Goal: Information Seeking & Learning: Understand process/instructions

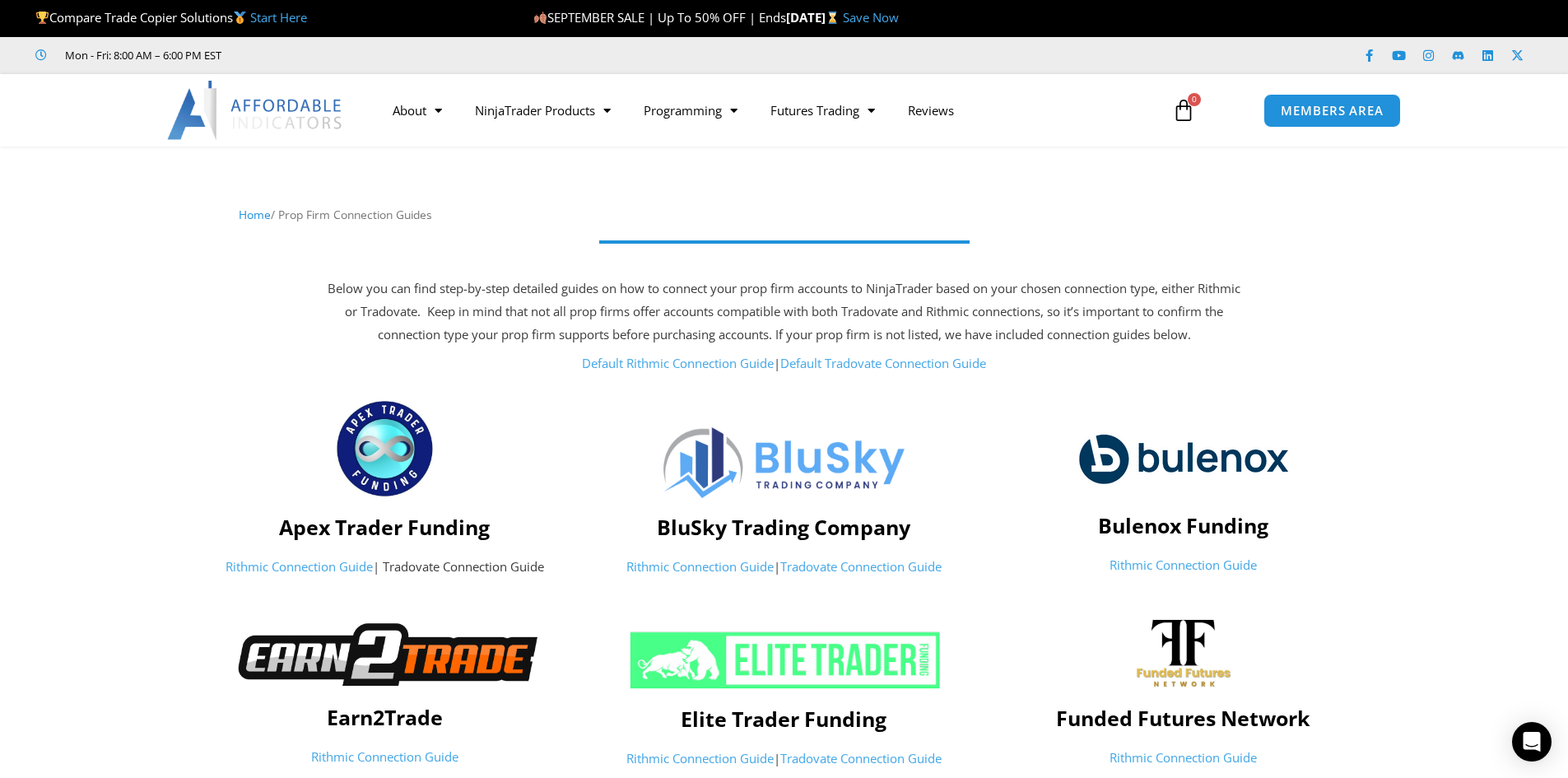
click at [416, 569] on p "Rithmic Connection Guide | Tradovate Connection Guide" at bounding box center [385, 567] width 382 height 23
click at [316, 568] on link "Rithmic Connection Guide" at bounding box center [300, 566] width 148 height 17
click at [316, 571] on link "Rithmic Connection Guide" at bounding box center [300, 566] width 148 height 17
click at [854, 363] on link "Default Tradovate Connection Guide" at bounding box center [883, 363] width 205 height 17
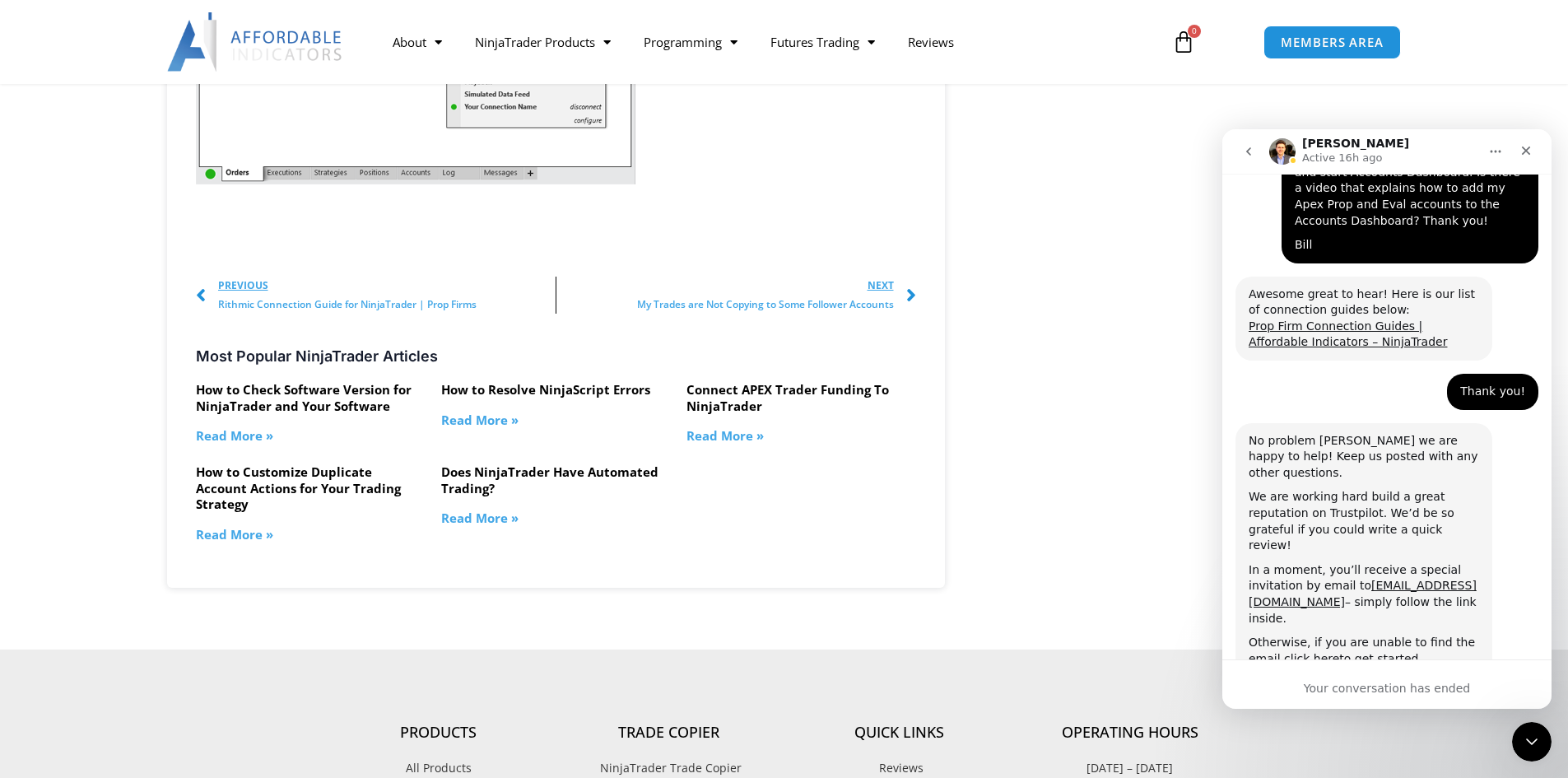
scroll to position [2469, 0]
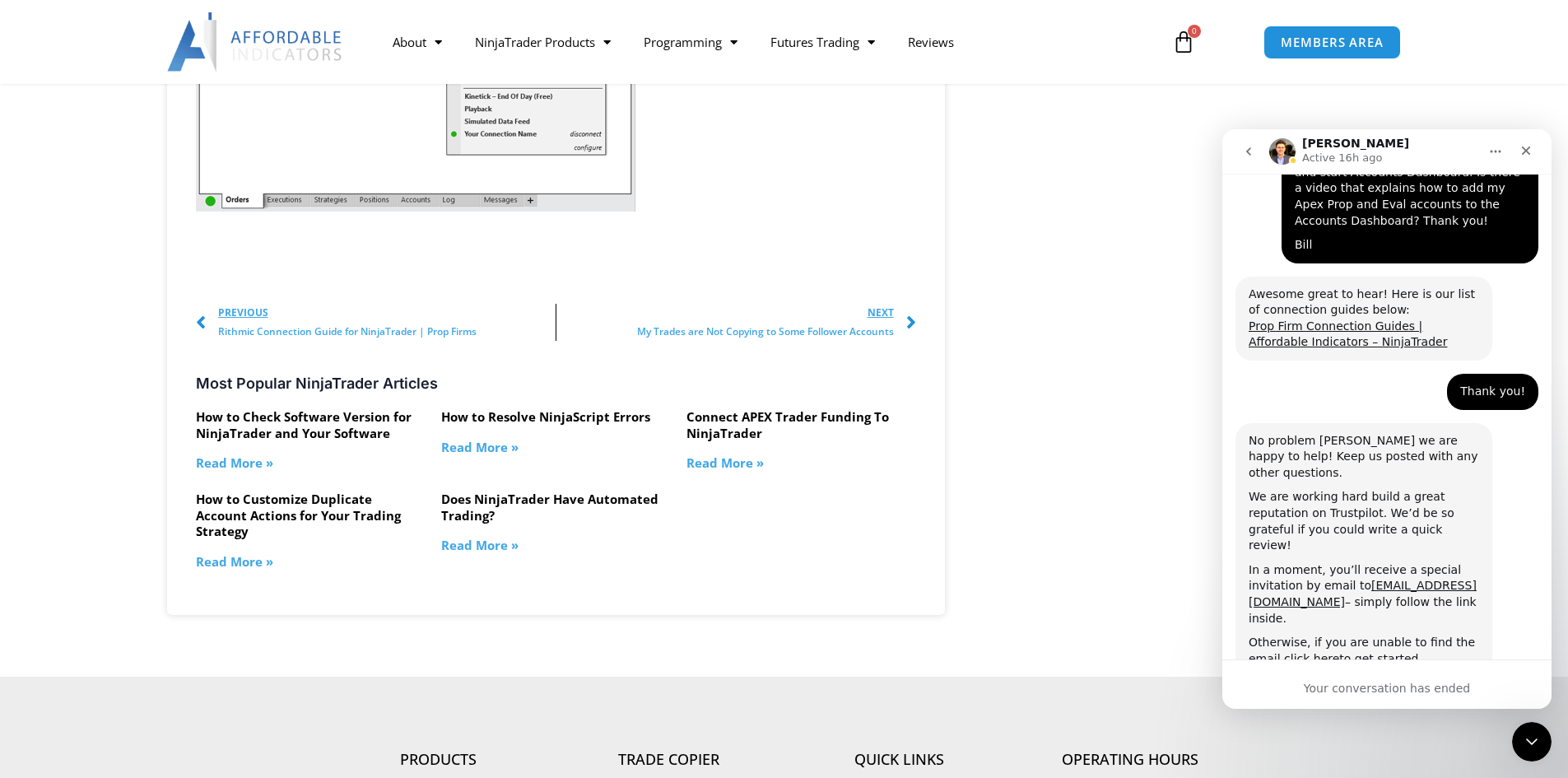
click at [710, 470] on link "Read More »" at bounding box center [725, 462] width 77 height 17
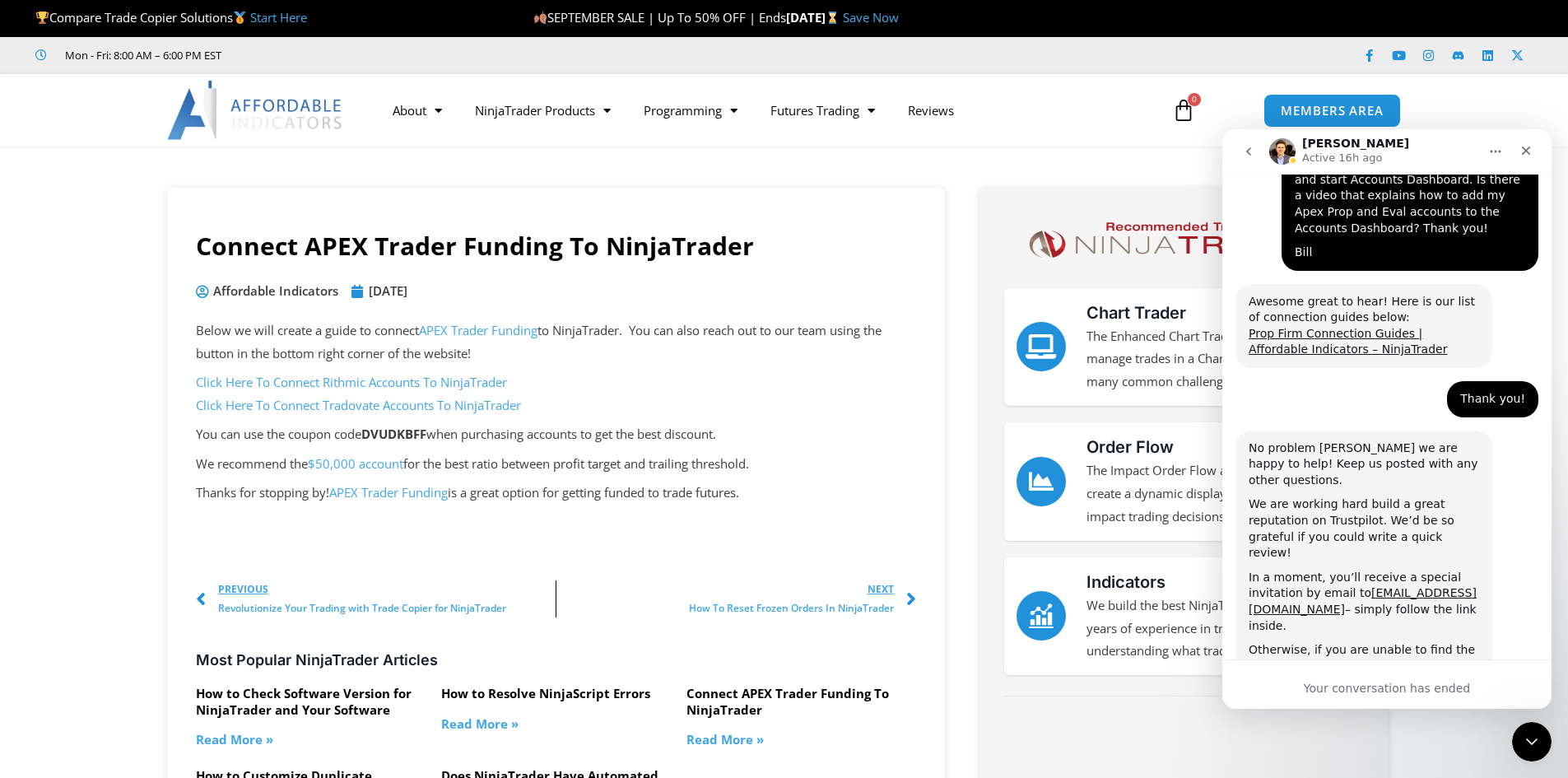
scroll to position [3054, 0]
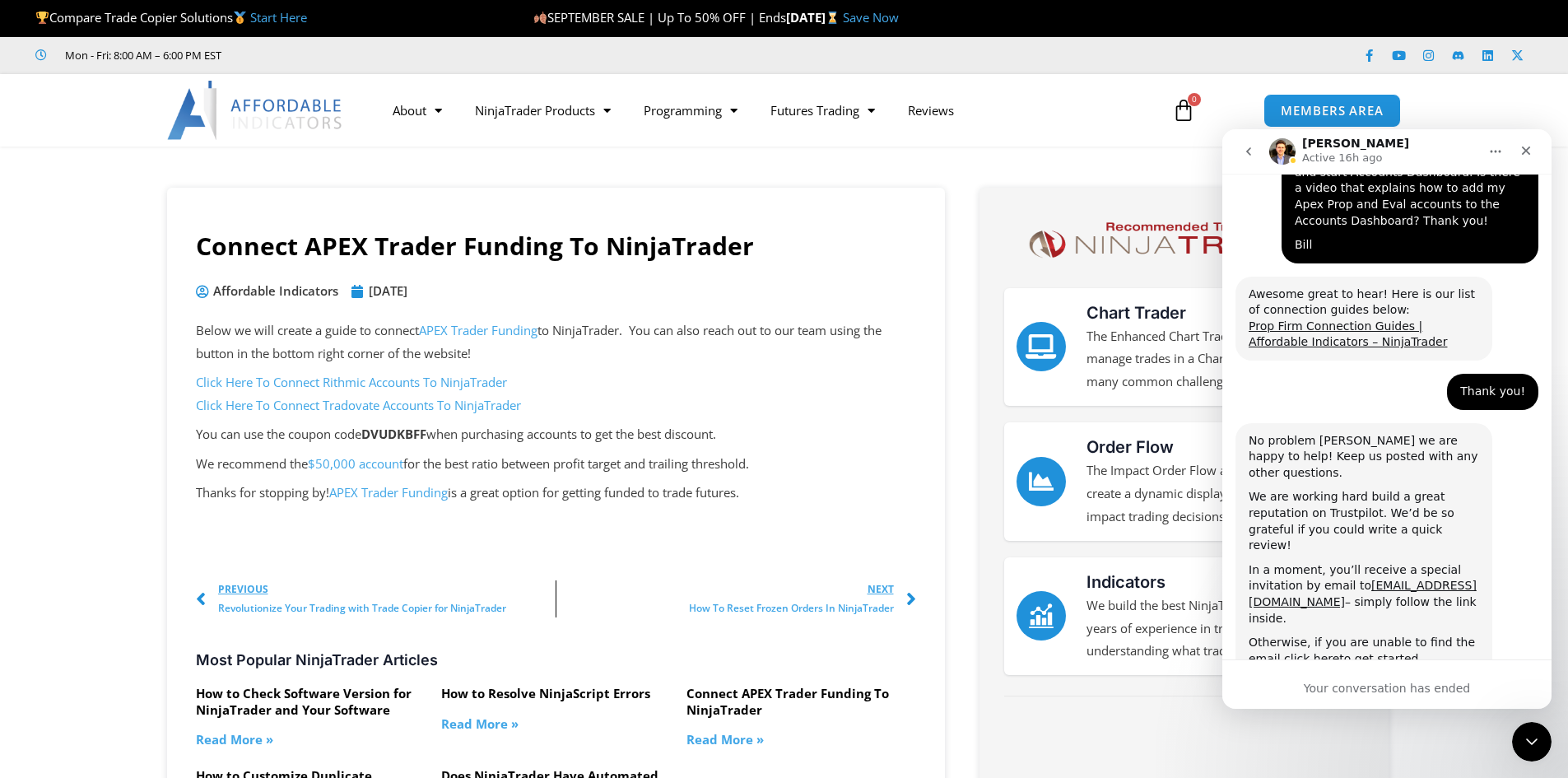
click at [348, 405] on link "Click Here To Connect Tradovate Accounts To NinjaTrader" at bounding box center [358, 405] width 326 height 17
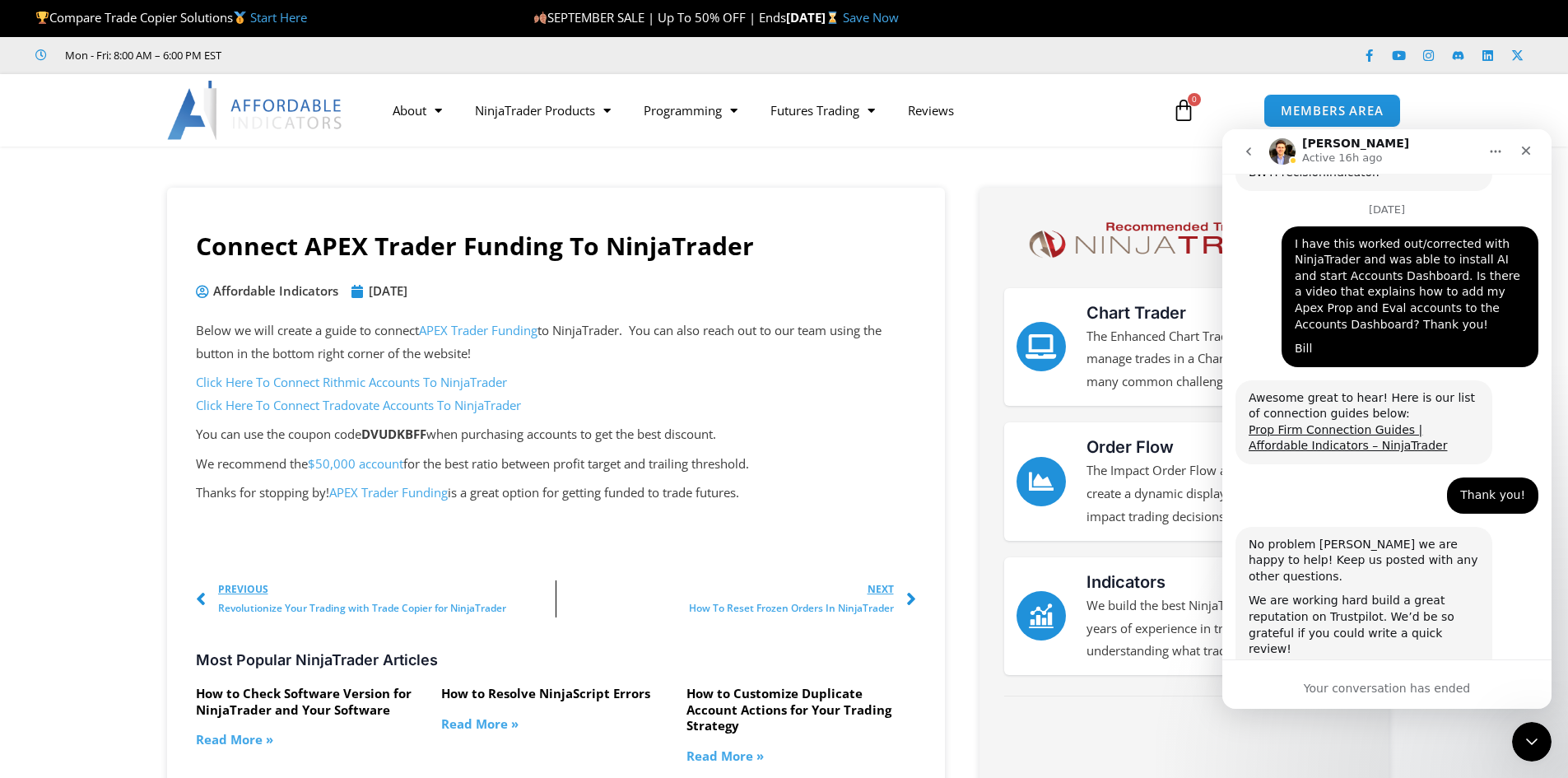
scroll to position [2807, 0]
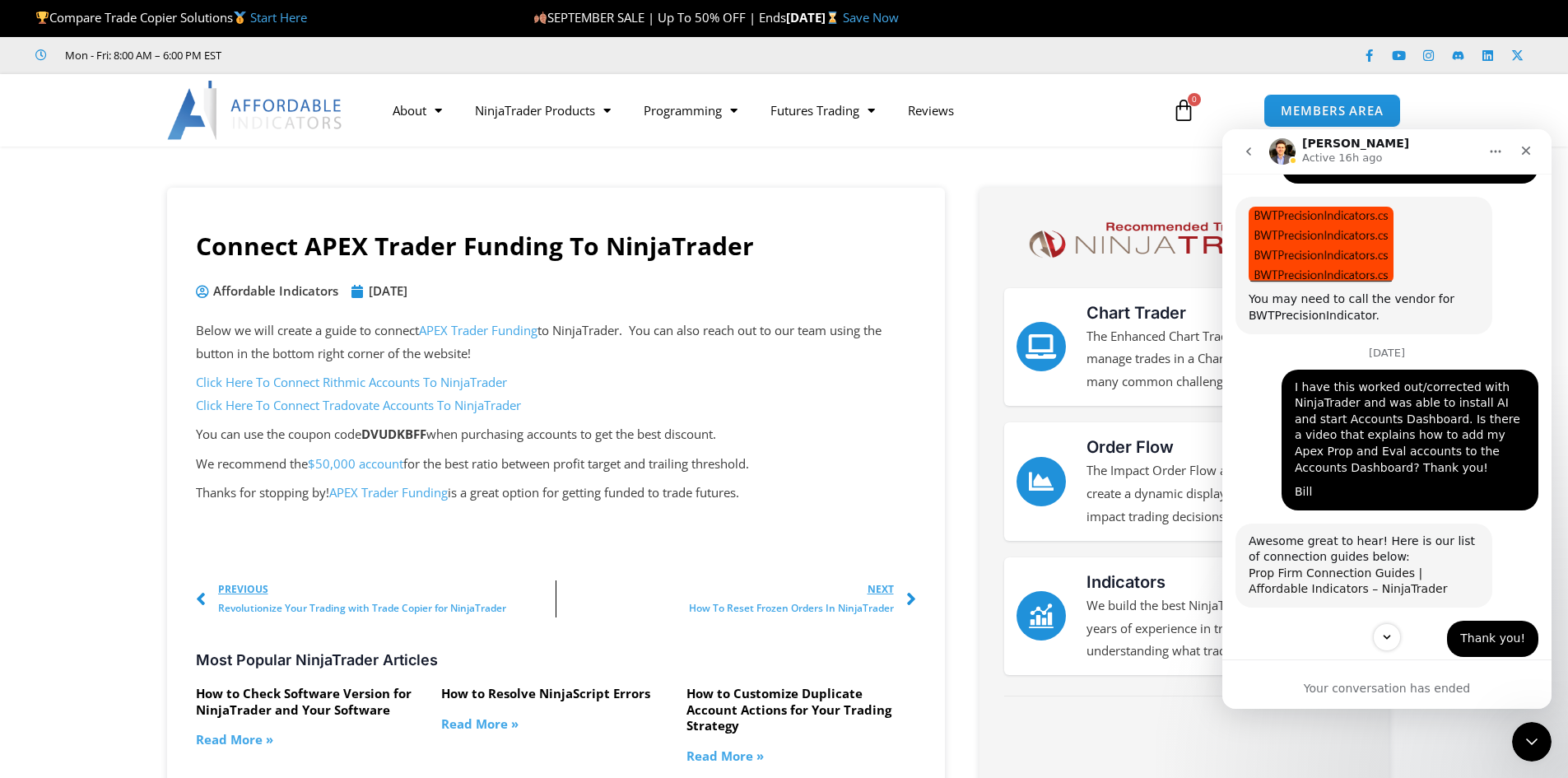
click at [1330, 566] on link "Prop Firm Connection Guides | Affordable Indicators – NinjaTrader" at bounding box center [1347, 581] width 198 height 29
click at [478, 333] on link "APEX Trader Funding" at bounding box center [478, 330] width 118 height 17
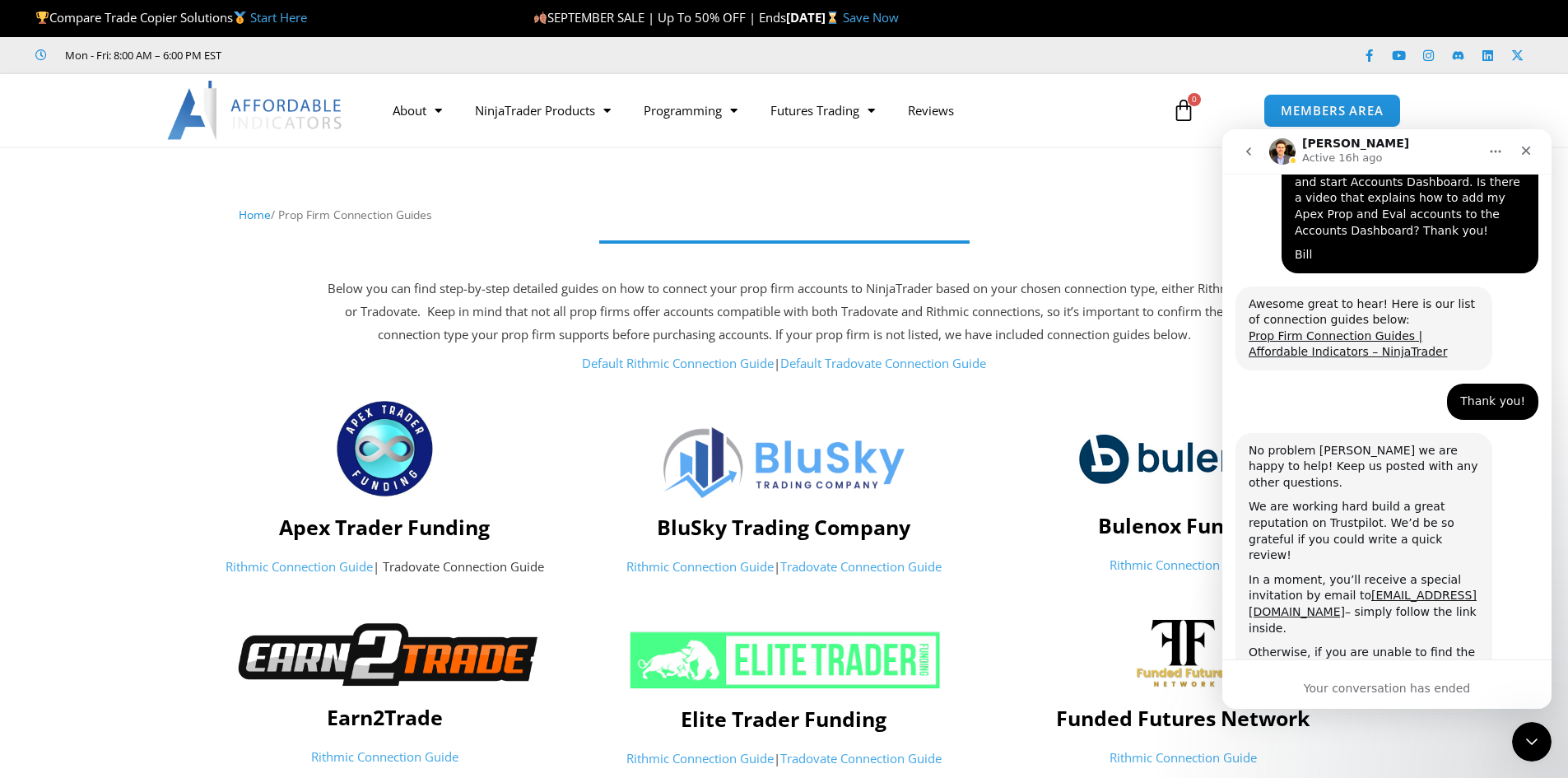
scroll to position [3054, 0]
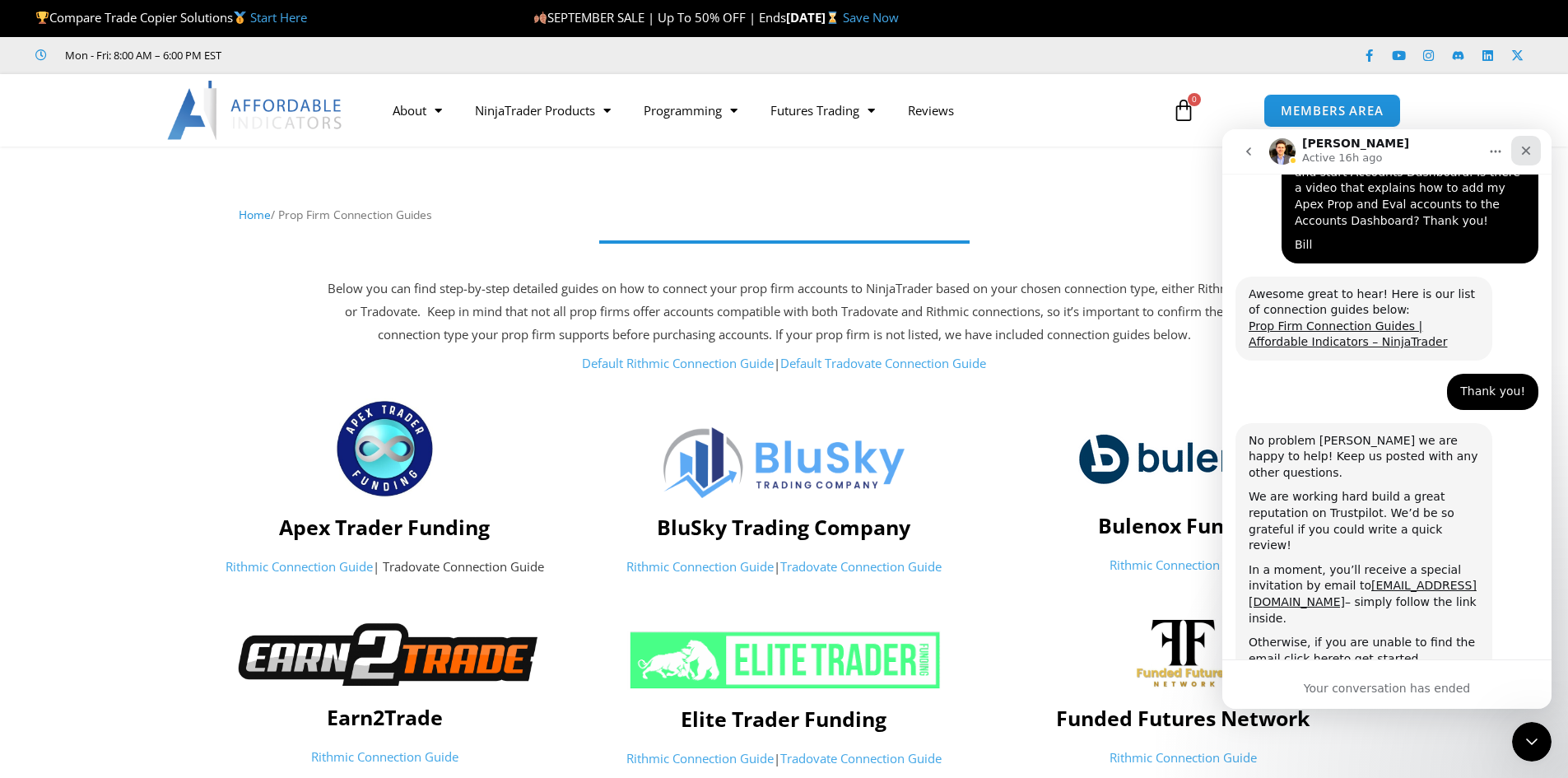
click at [1534, 156] on div "Close" at bounding box center [1526, 150] width 29 height 29
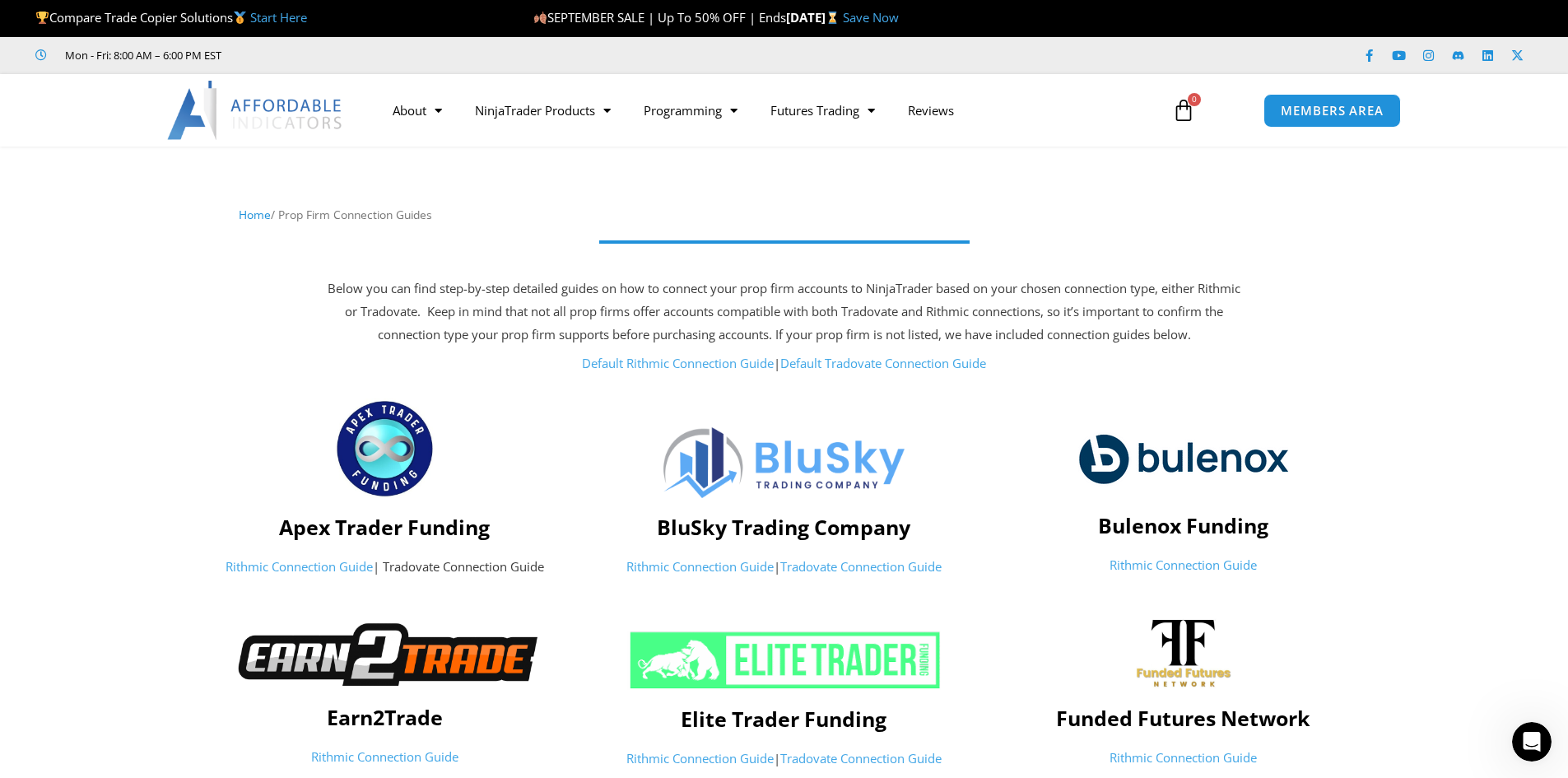
click at [862, 363] on link "Default Tradovate Connection Guide" at bounding box center [883, 363] width 205 height 17
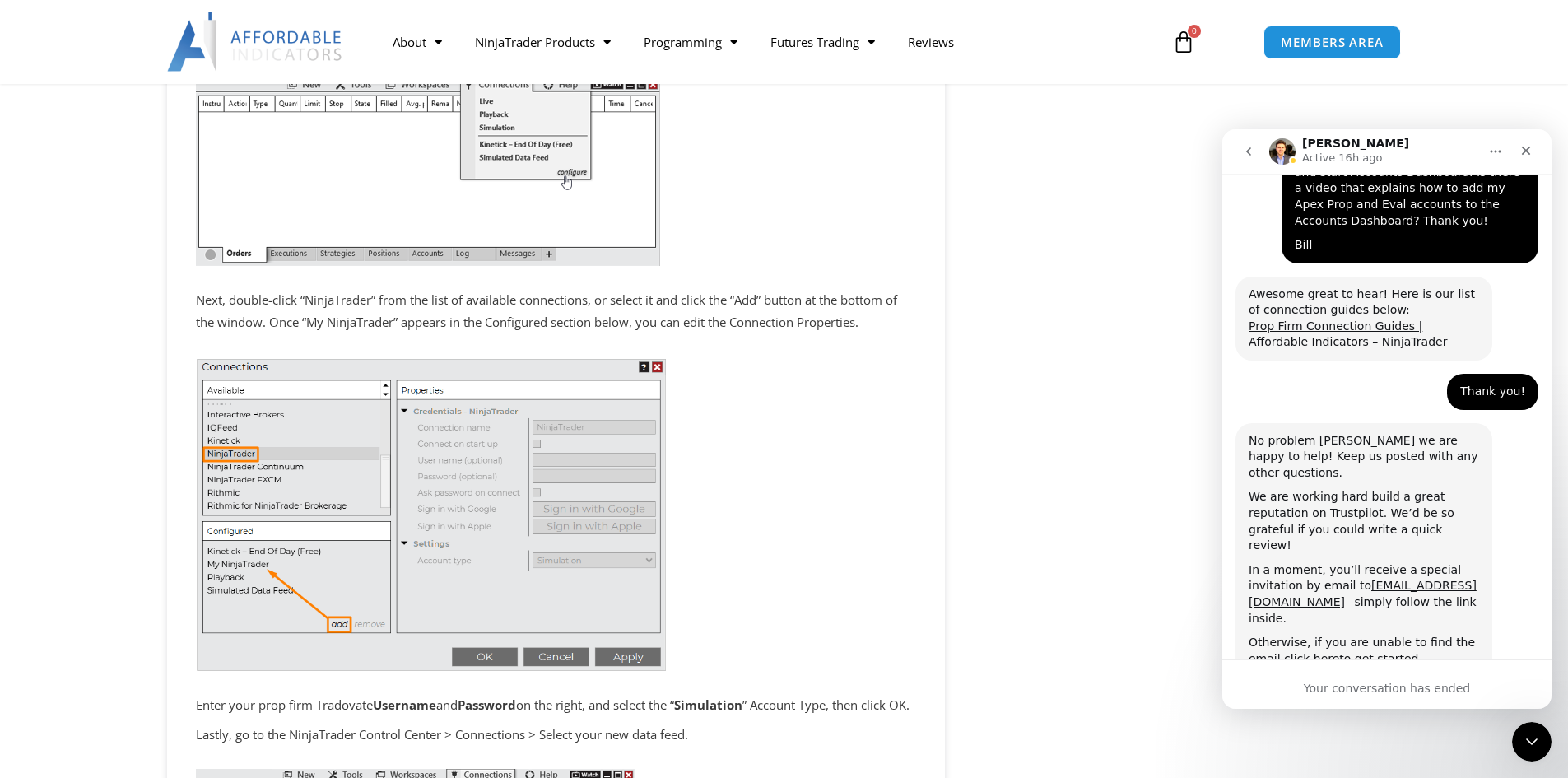
scroll to position [1728, 0]
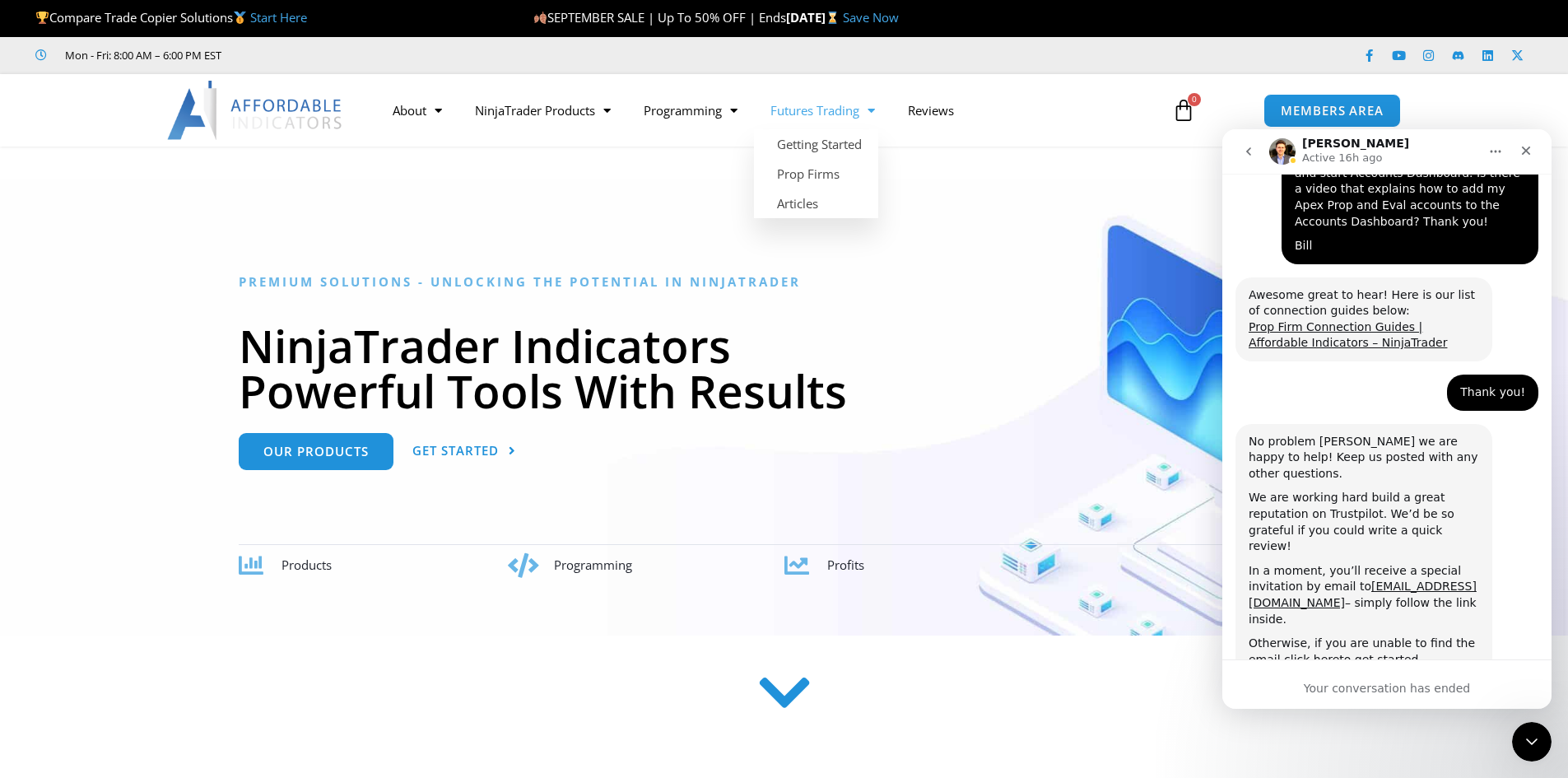
scroll to position [3054, 0]
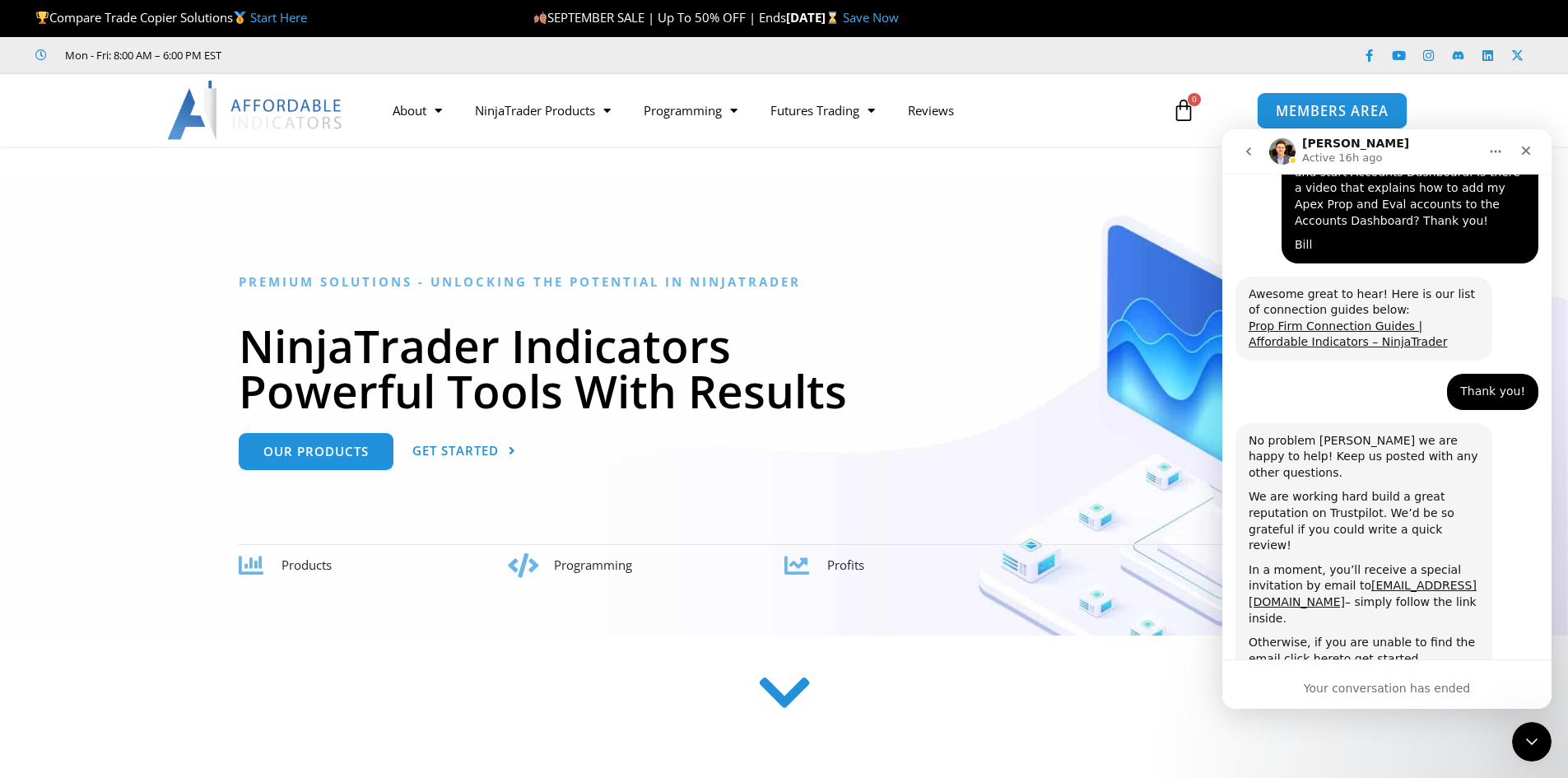
click at [1330, 116] on span "MEMBERS AREA" at bounding box center [1332, 111] width 113 height 14
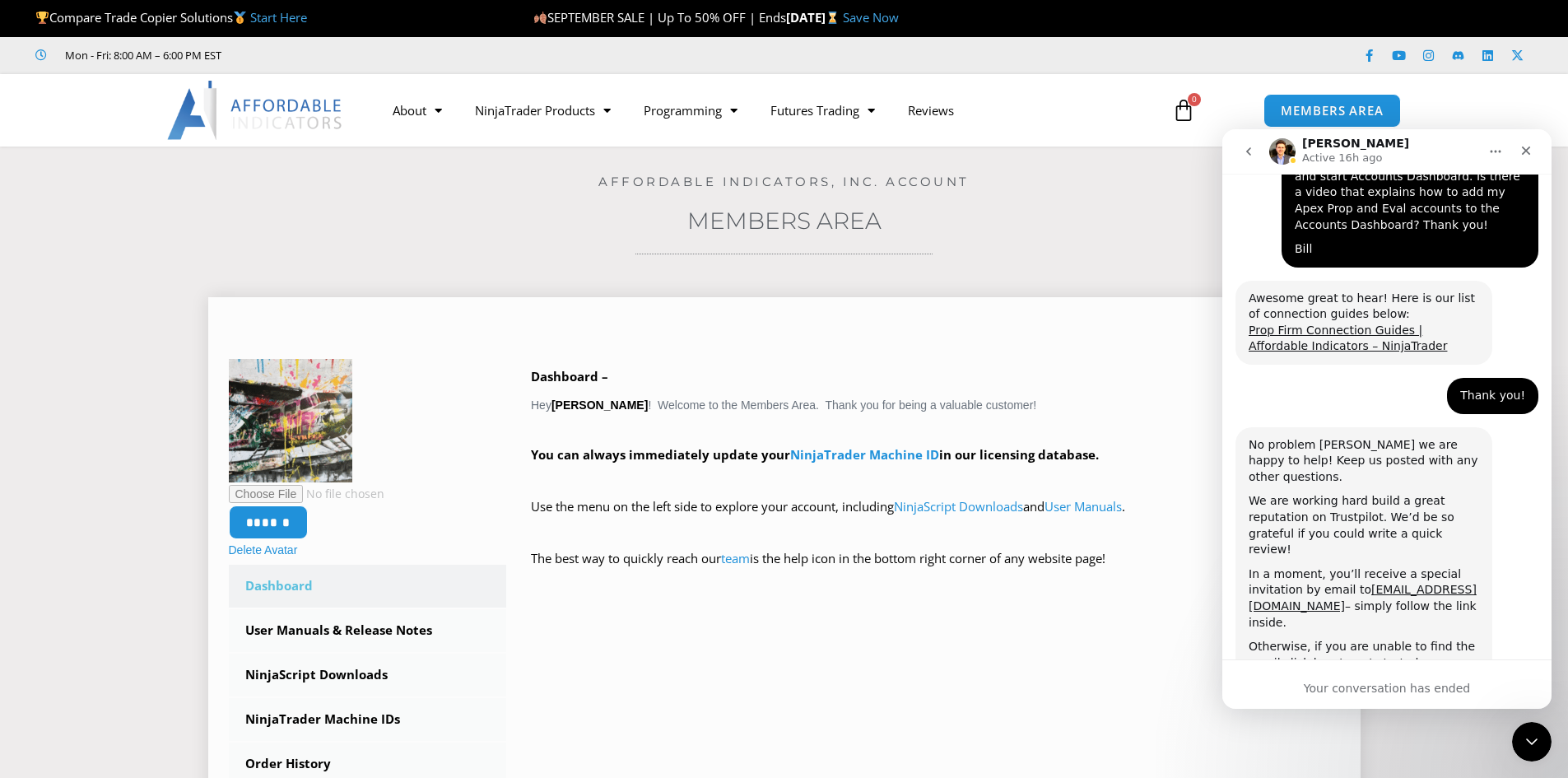
scroll to position [3054, 0]
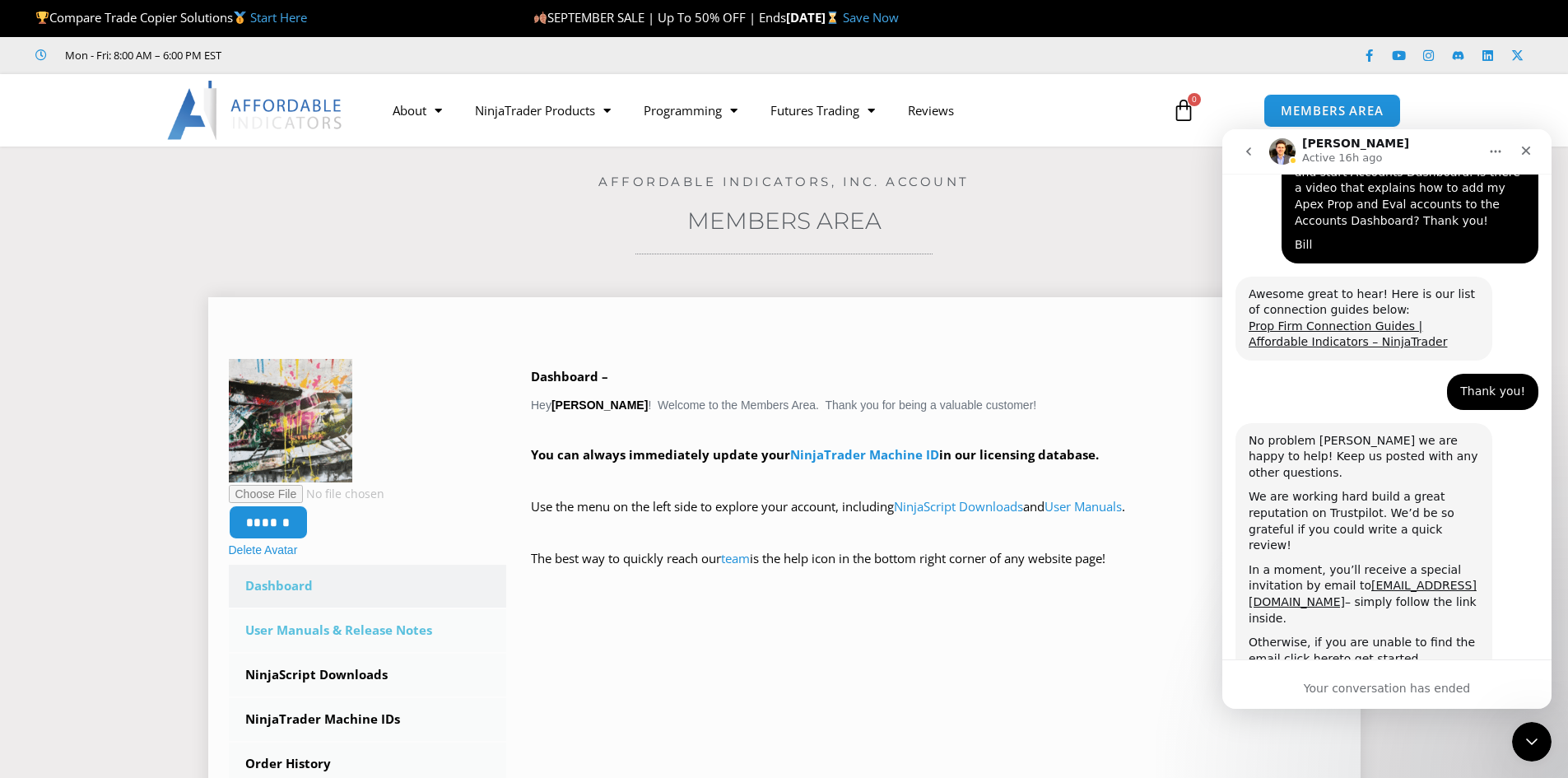
click at [369, 638] on link "User Manuals & Release Notes" at bounding box center [367, 630] width 278 height 43
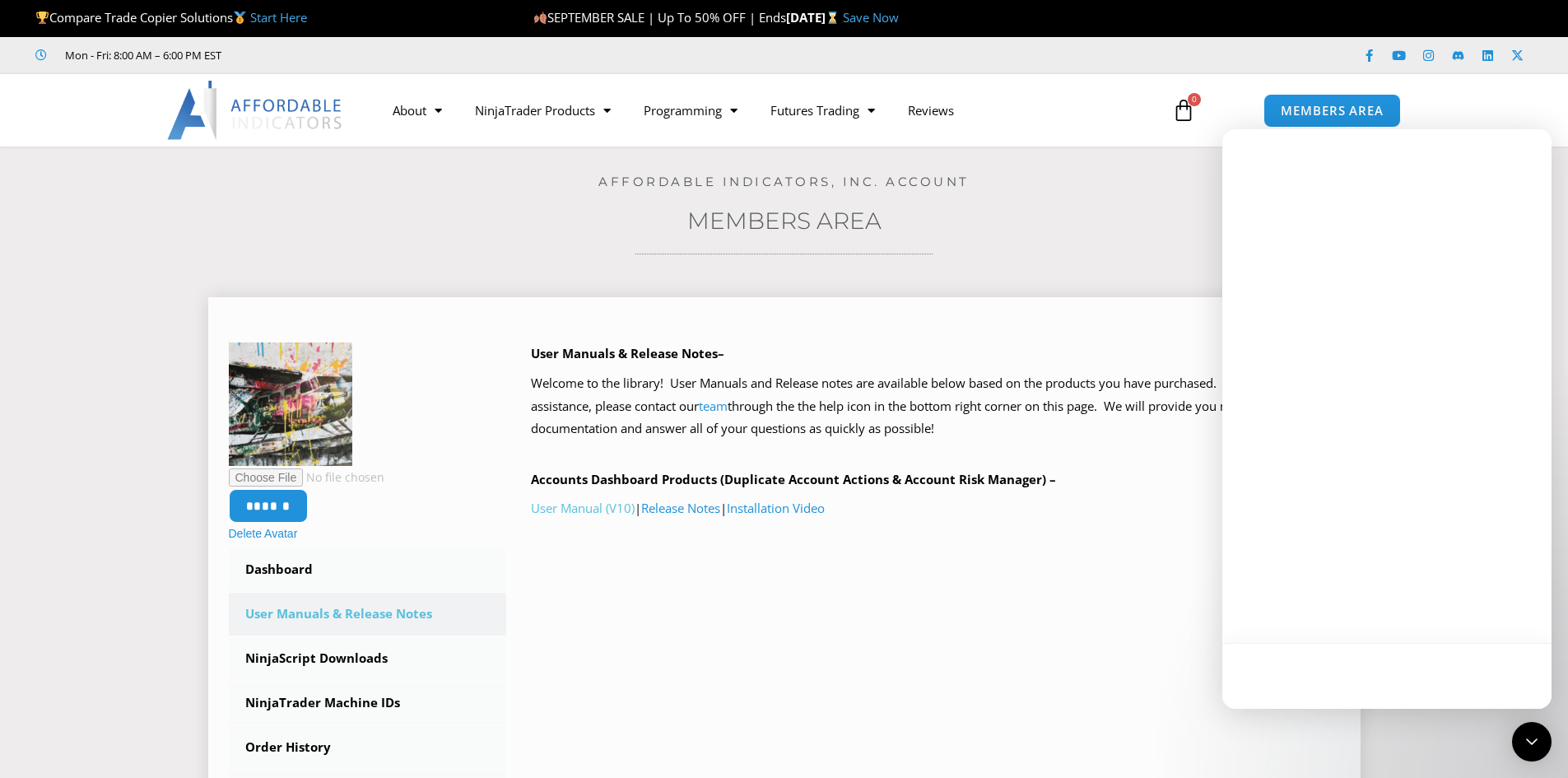
click at [588, 512] on link "User Manual (V10)" at bounding box center [583, 508] width 104 height 17
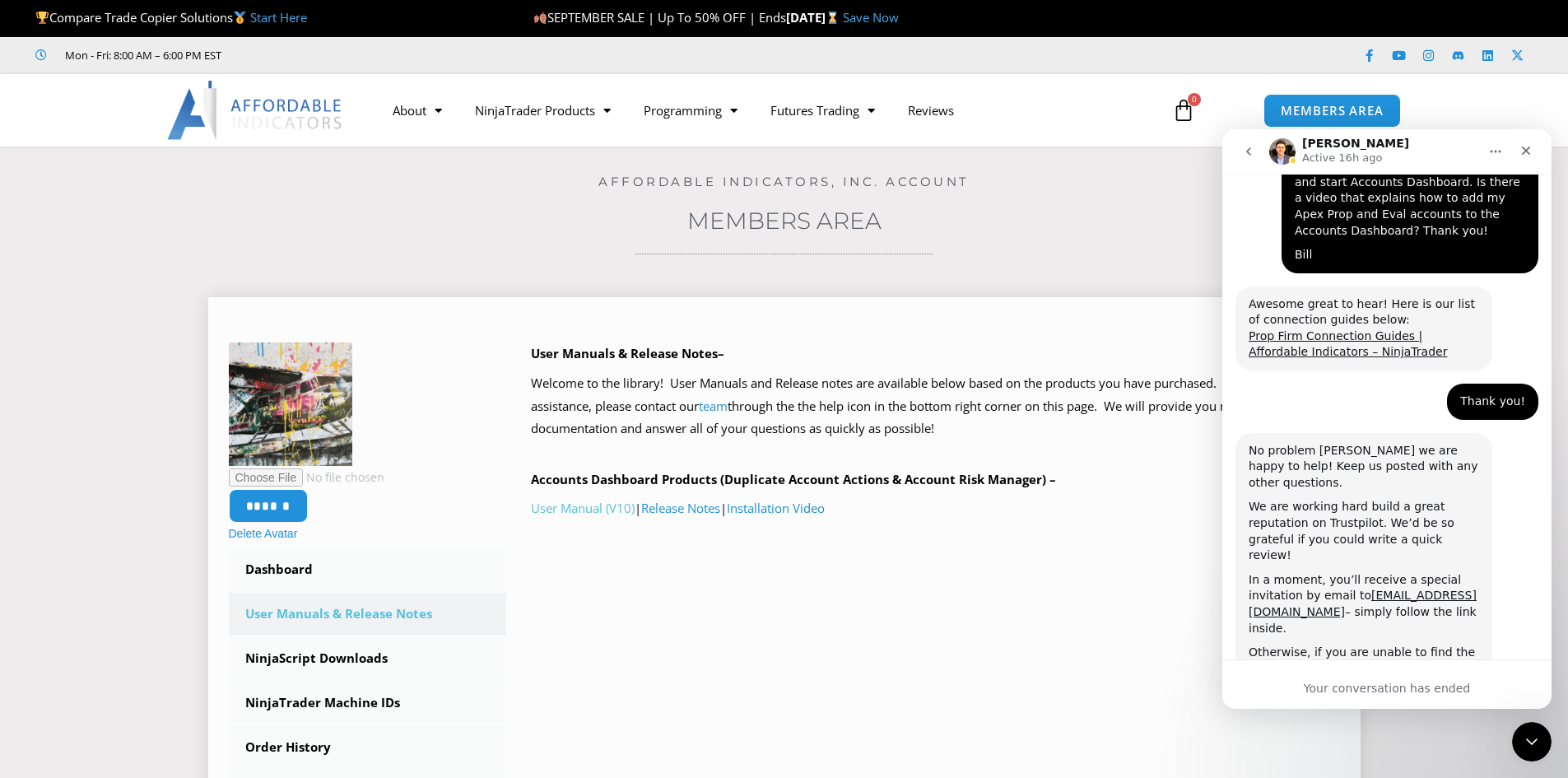
scroll to position [3054, 0]
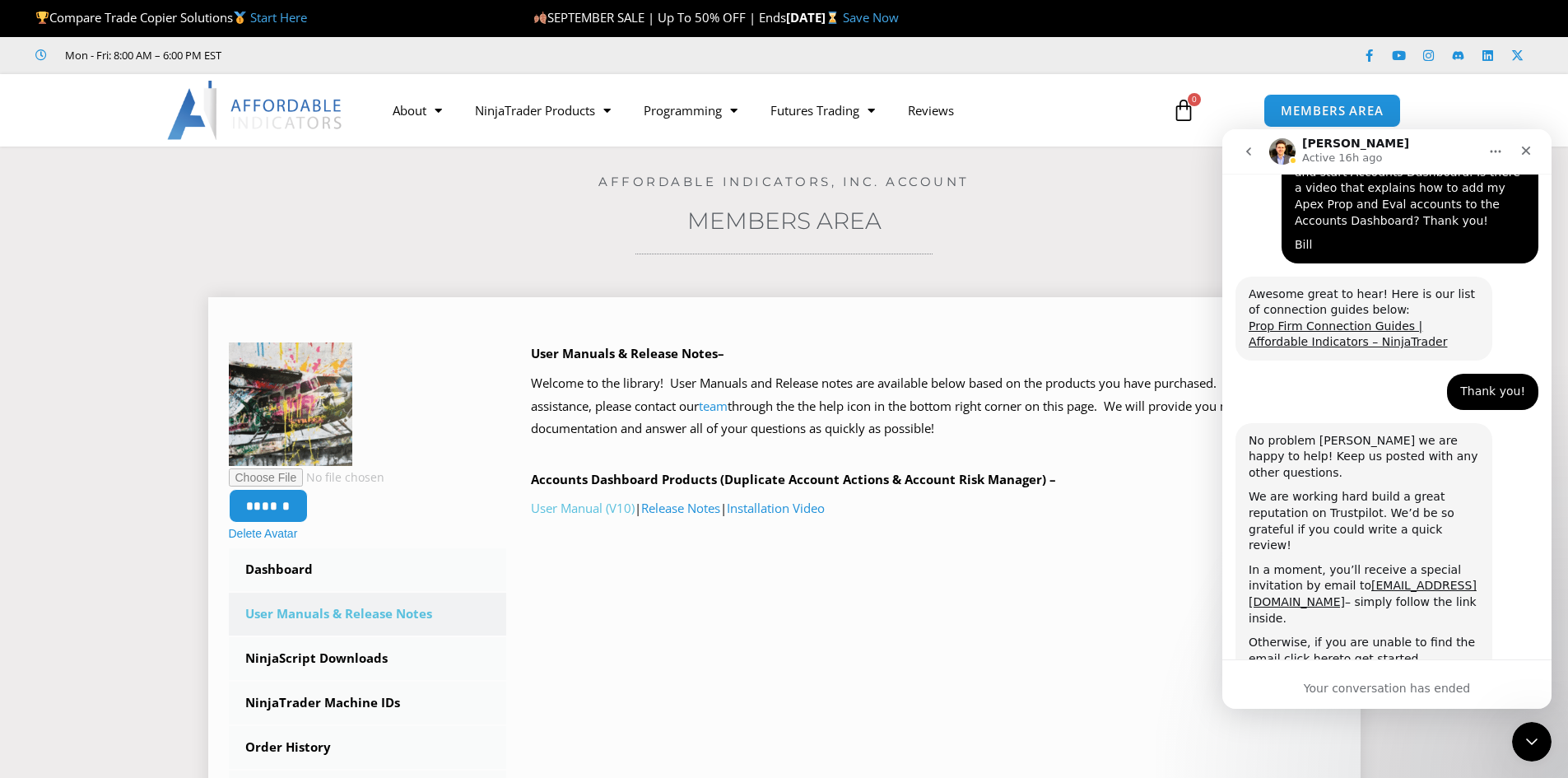
click at [580, 507] on link "User Manual (V10)" at bounding box center [583, 508] width 104 height 17
